Goal: Find specific page/section: Find specific page/section

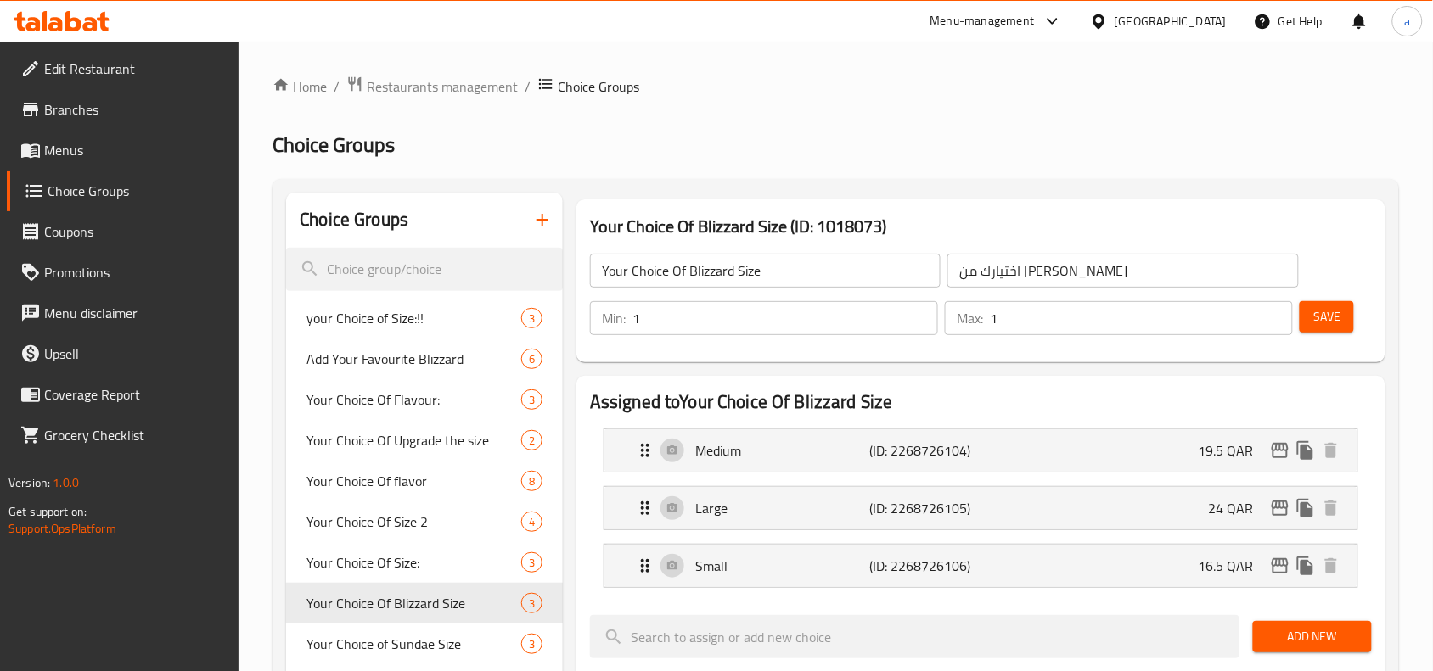
click at [1205, 24] on div "[GEOGRAPHIC_DATA]" at bounding box center [1170, 21] width 112 height 19
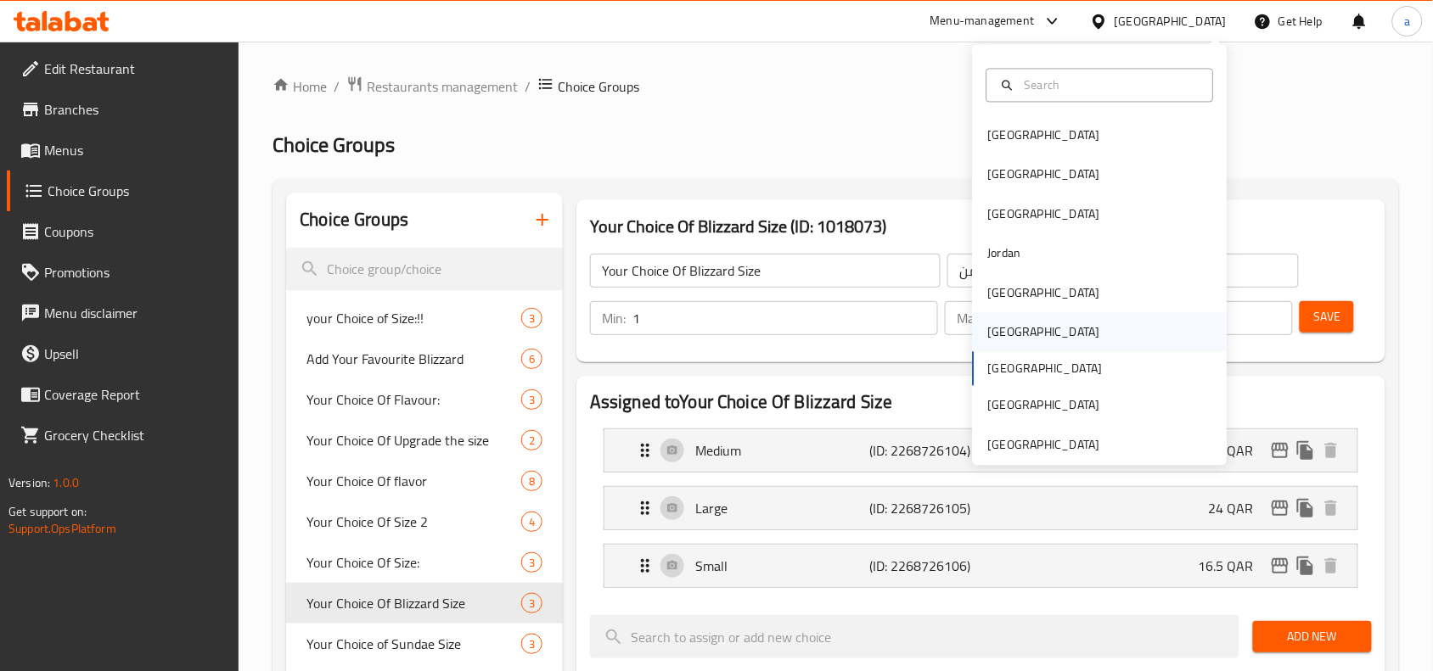
click at [990, 328] on div "[GEOGRAPHIC_DATA]" at bounding box center [1044, 332] width 112 height 19
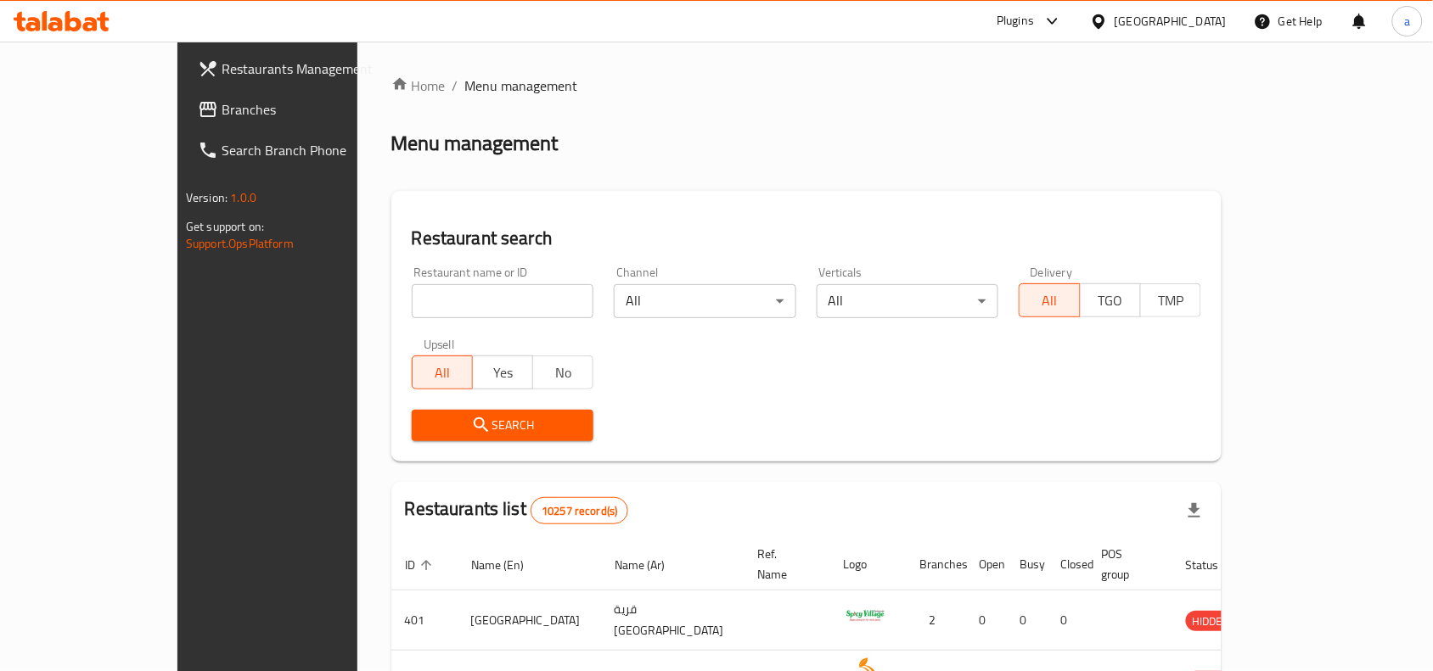
click at [222, 109] on span "Branches" at bounding box center [313, 109] width 182 height 20
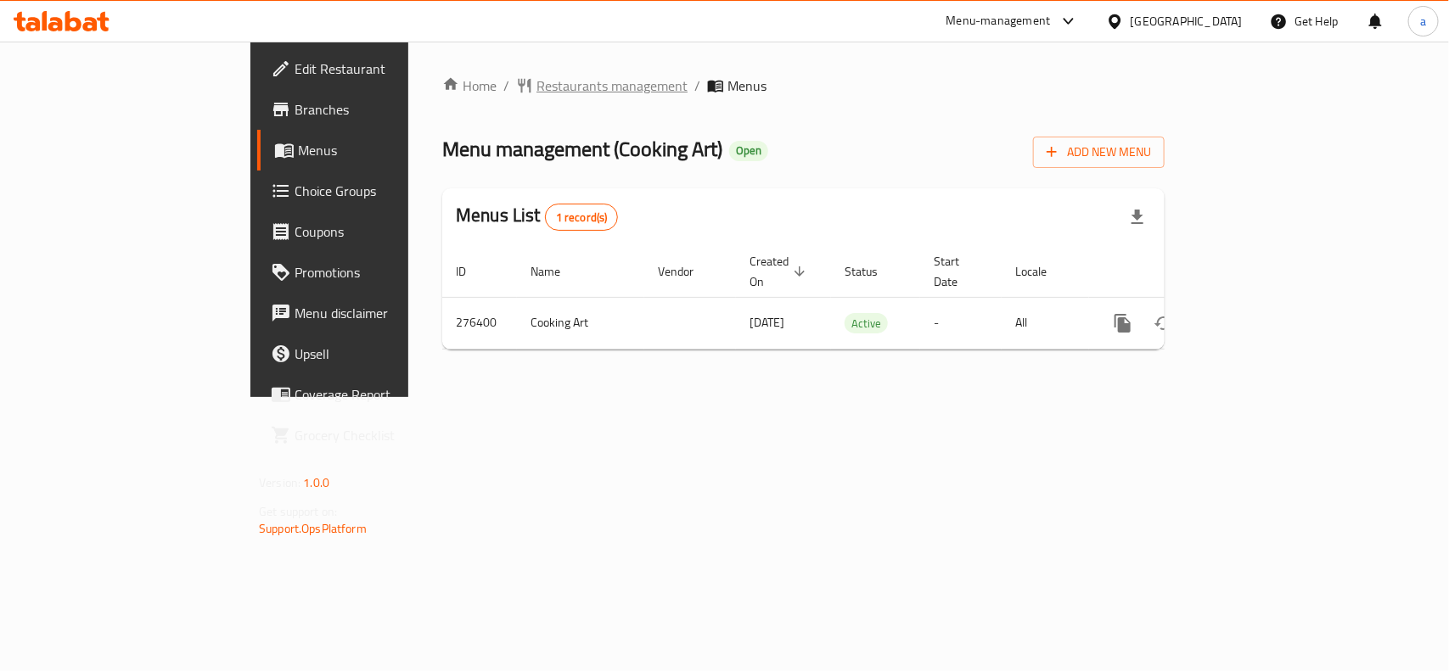
click at [536, 79] on span "Restaurants management" at bounding box center [611, 86] width 151 height 20
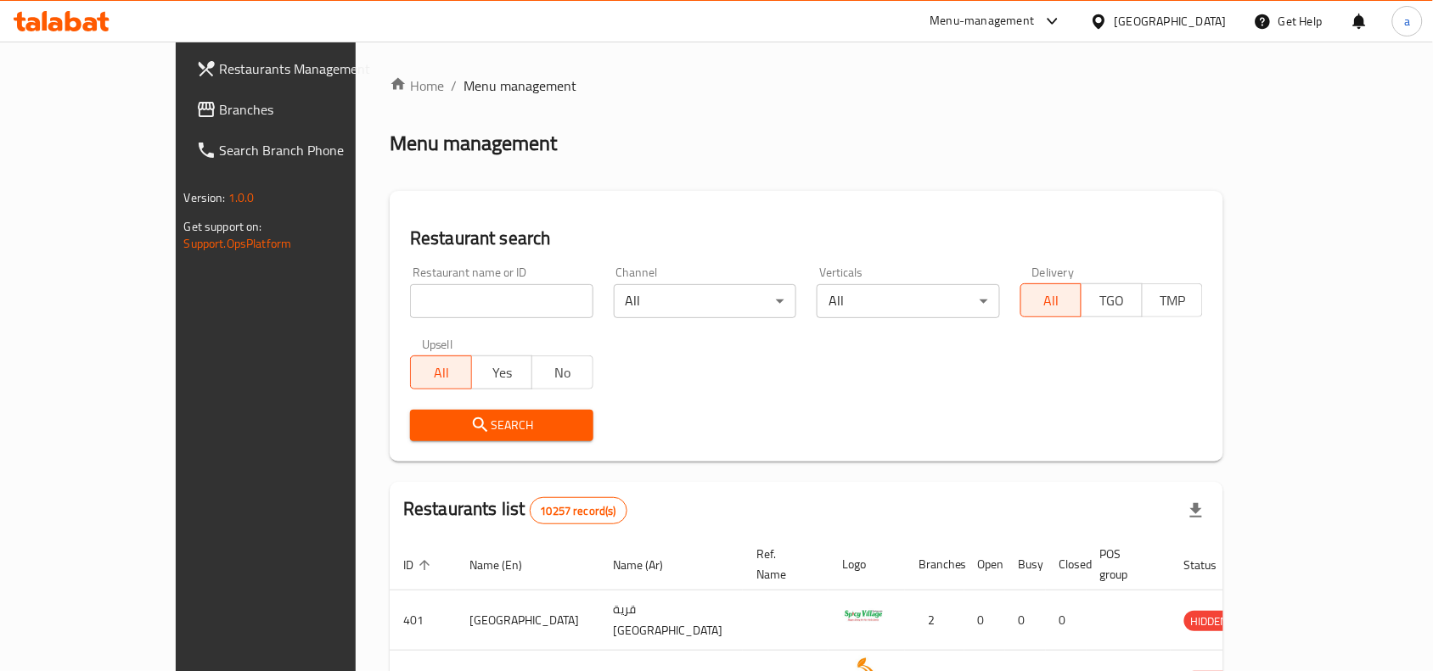
click at [410, 295] on input "search" at bounding box center [501, 301] width 183 height 34
paste input "628028"
type input "628028"
click button "Search" at bounding box center [501, 425] width 183 height 31
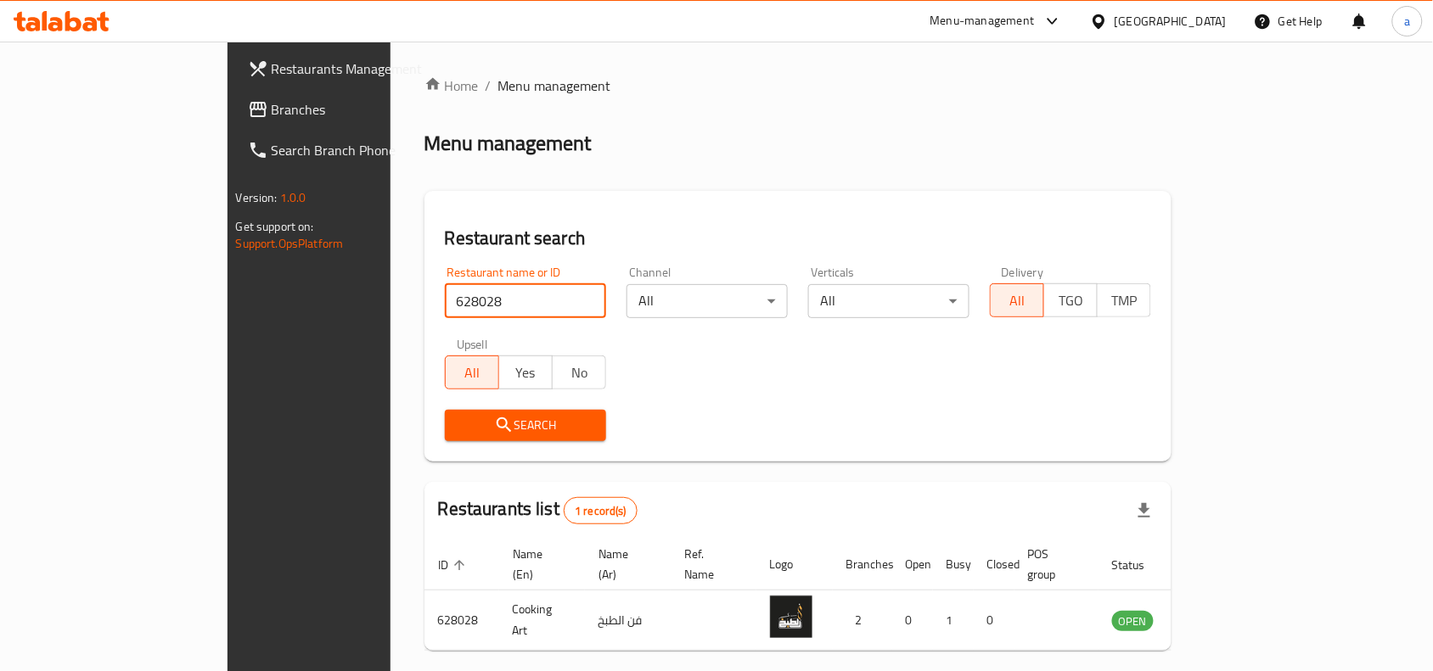
scroll to position [53, 0]
